Goal: Task Accomplishment & Management: Complete application form

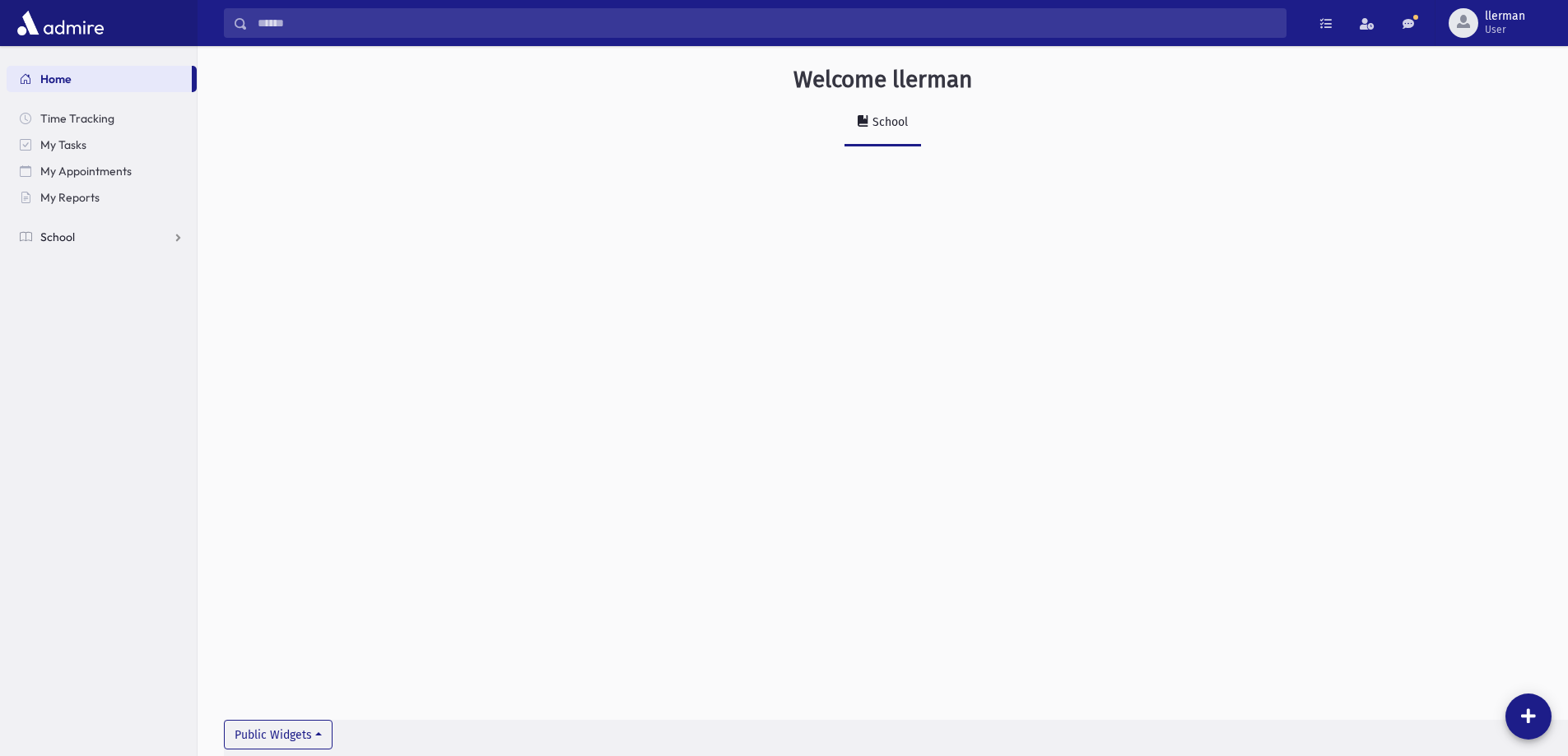
click at [89, 232] on link "School" at bounding box center [102, 237] width 190 height 27
click at [82, 424] on span "Report Cards" at bounding box center [85, 422] width 70 height 15
click at [84, 454] on span "Entry" at bounding box center [76, 447] width 28 height 15
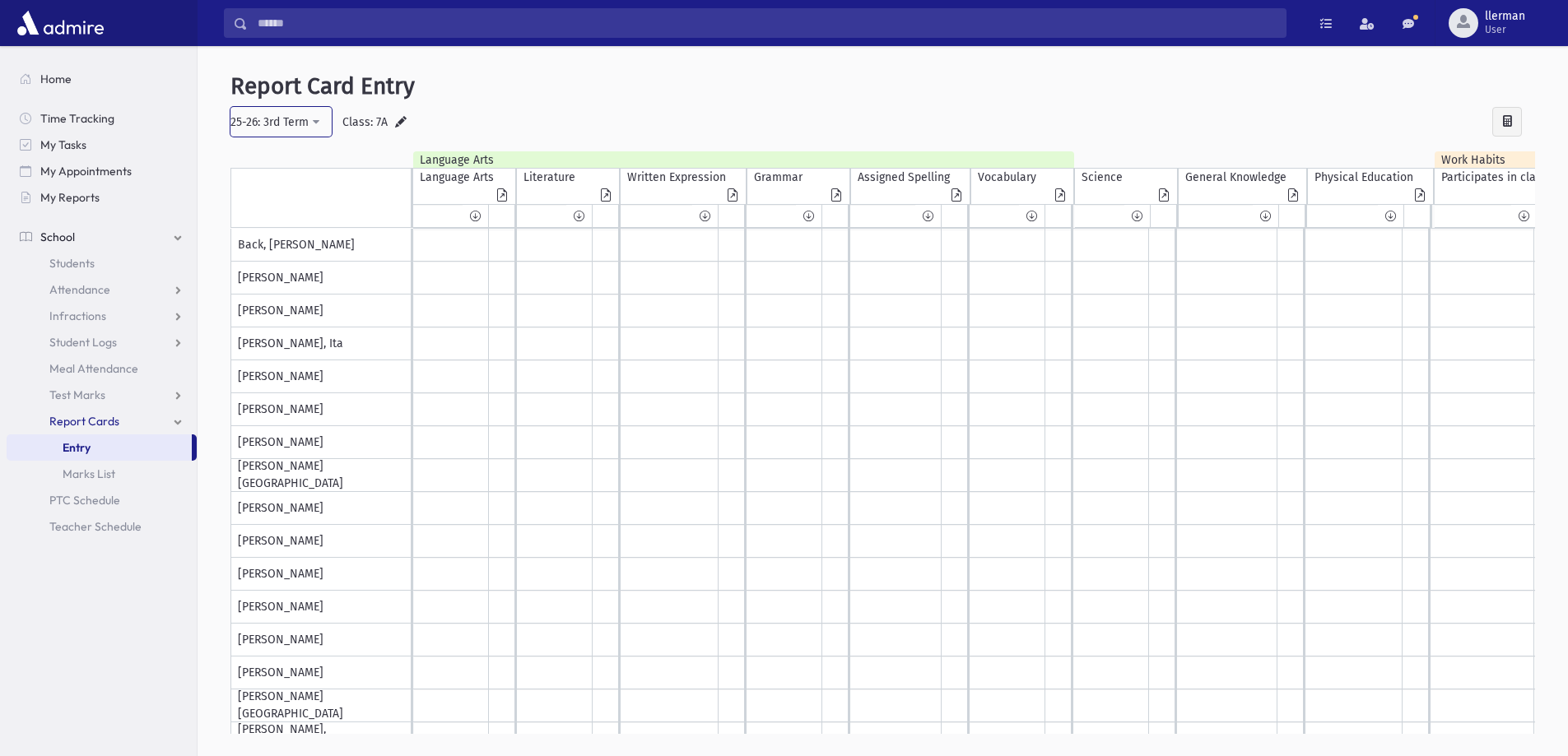
click at [309, 116] on div "25-26: 3rd Term" at bounding box center [270, 123] width 78 height 17
click at [517, 100] on h5 "Report Card Entry" at bounding box center [883, 85] width 1305 height 28
click at [1525, 28] on span "llerman User" at bounding box center [1512, 23] width 67 height 27
click at [1495, 167] on link "Logout" at bounding box center [1498, 167] width 132 height 30
